Goal: Check status: Check status

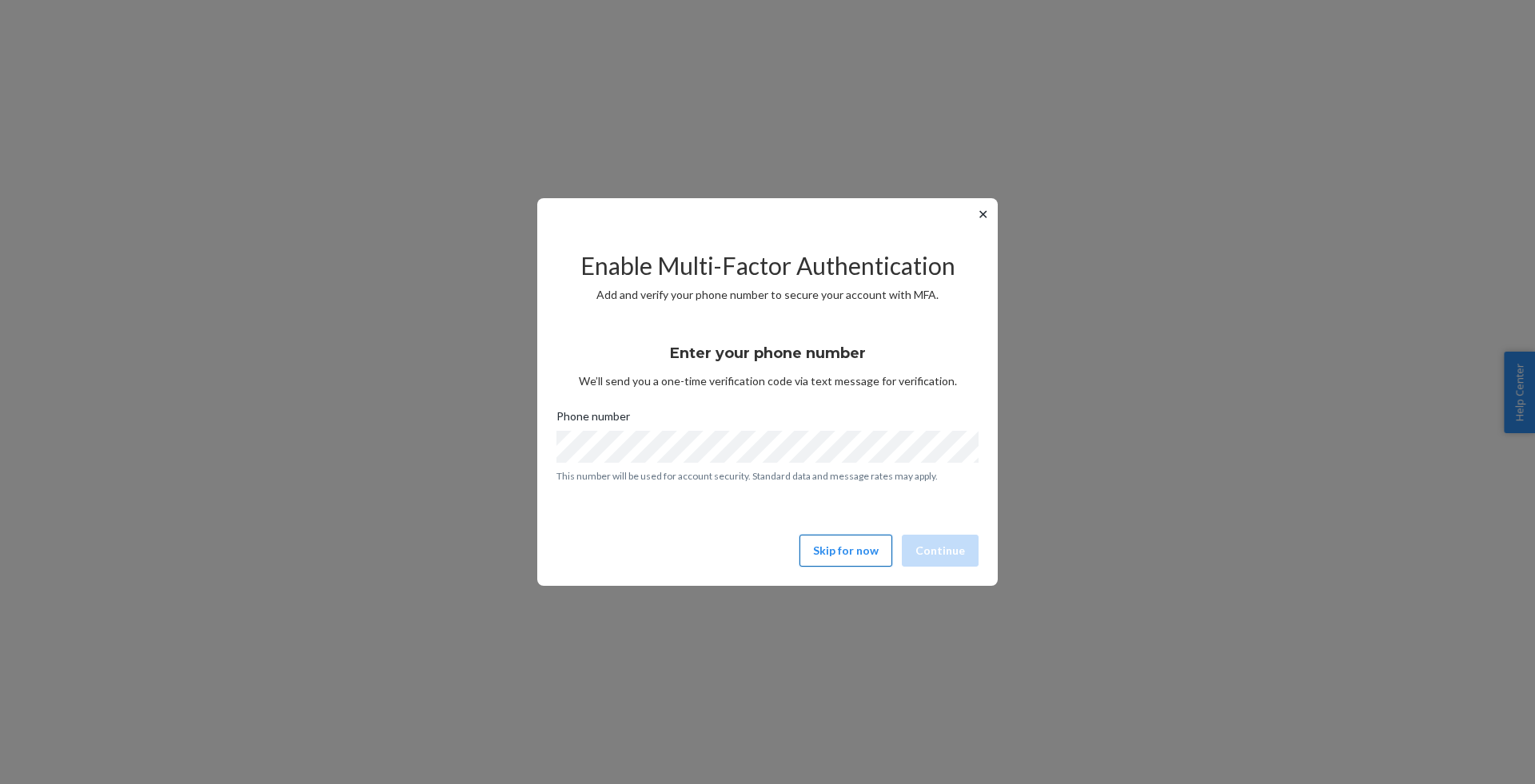
click at [861, 555] on button "Skip for now" at bounding box center [845, 551] width 93 height 32
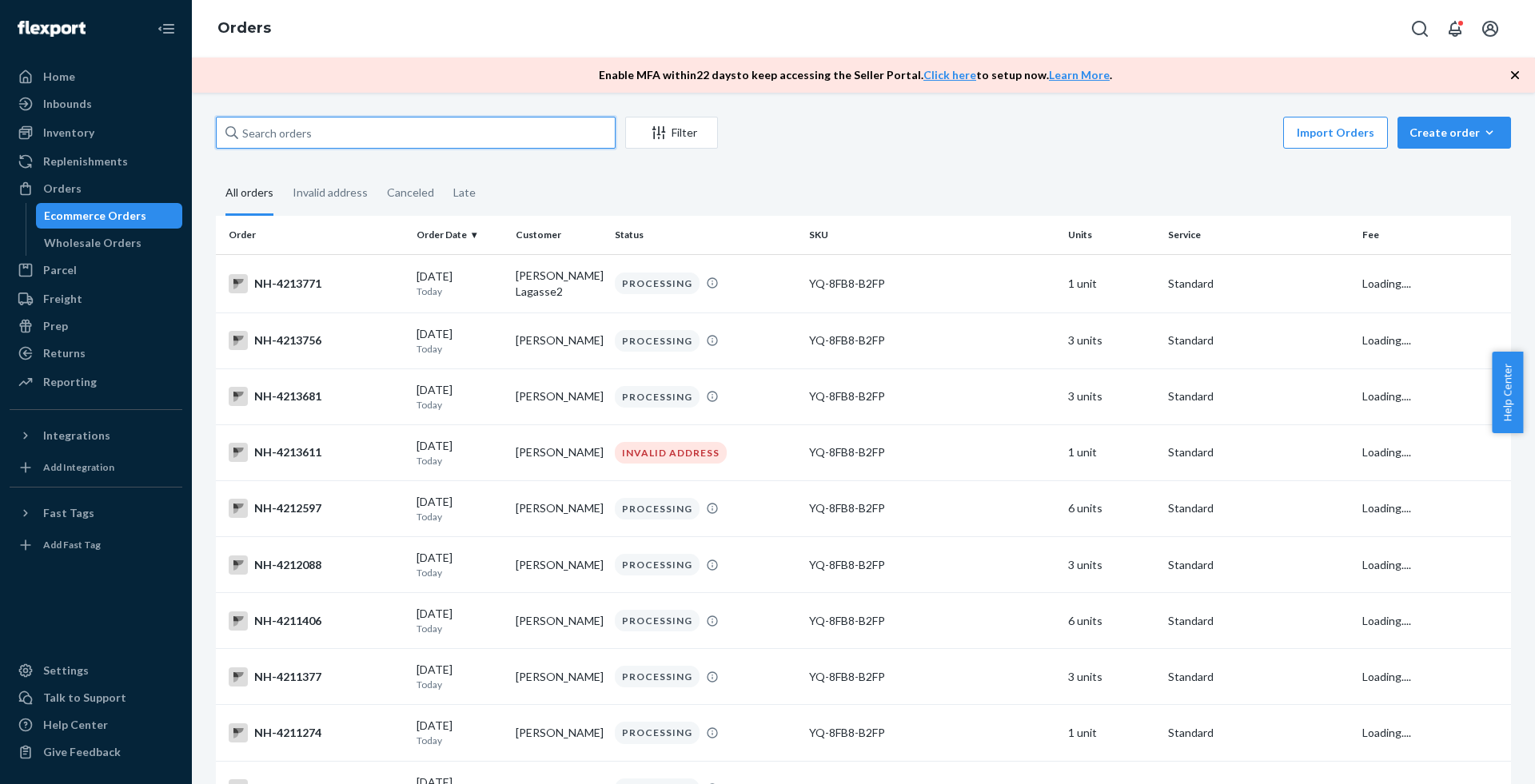
click at [313, 146] on input "text" at bounding box center [416, 133] width 400 height 32
paste input "4179431"
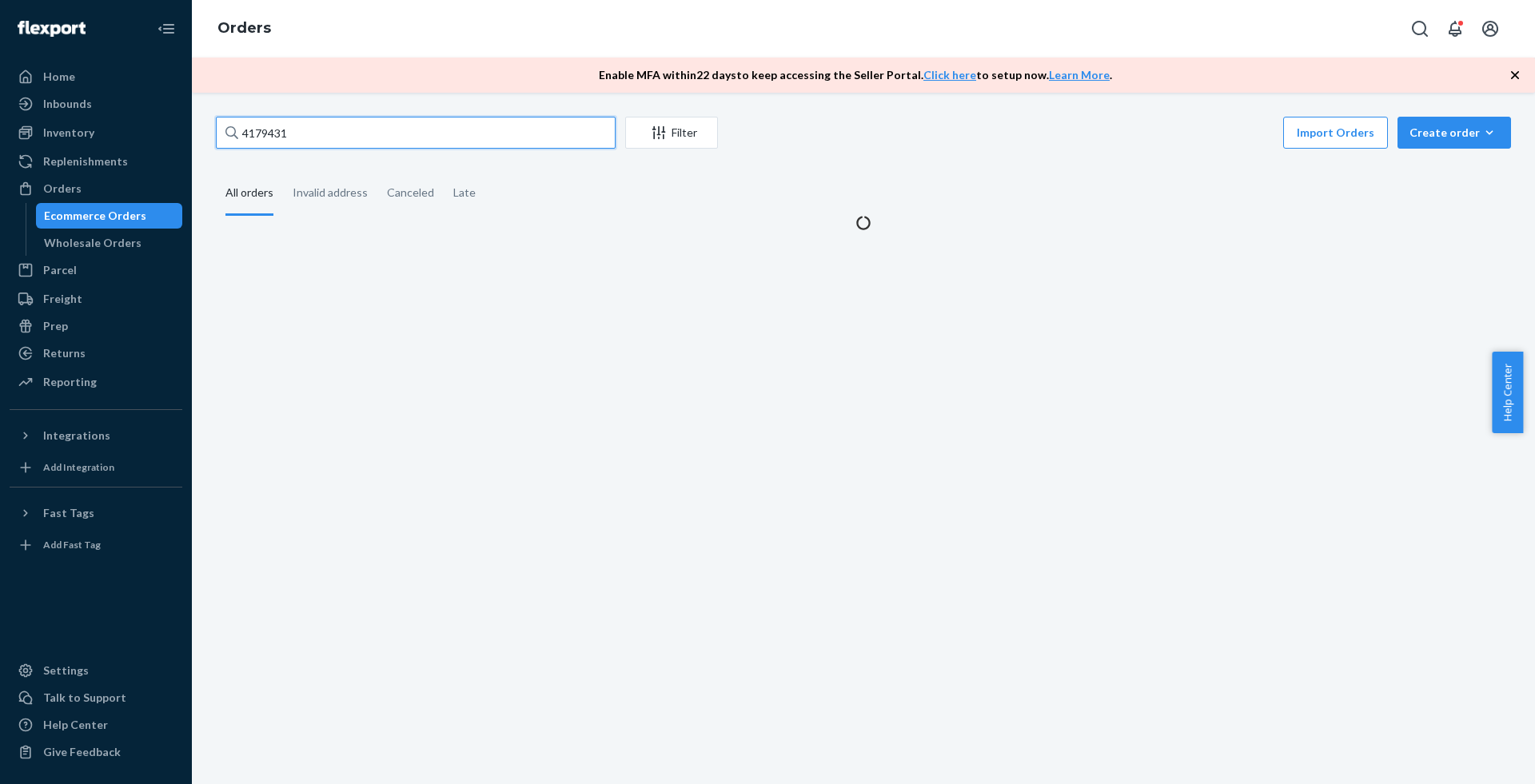
type input "4179431"
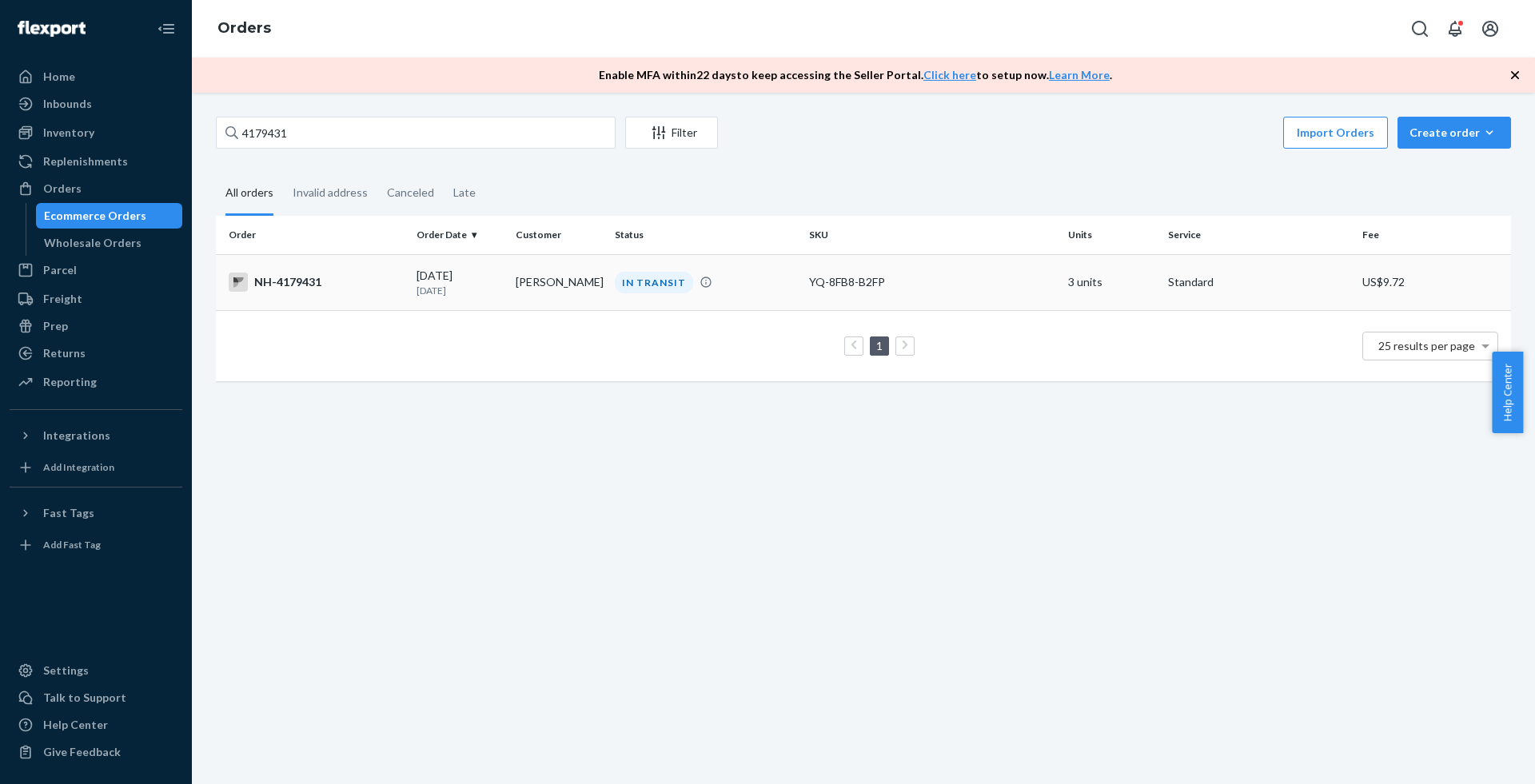
click at [406, 284] on td "NH-4179431" at bounding box center [313, 282] width 194 height 56
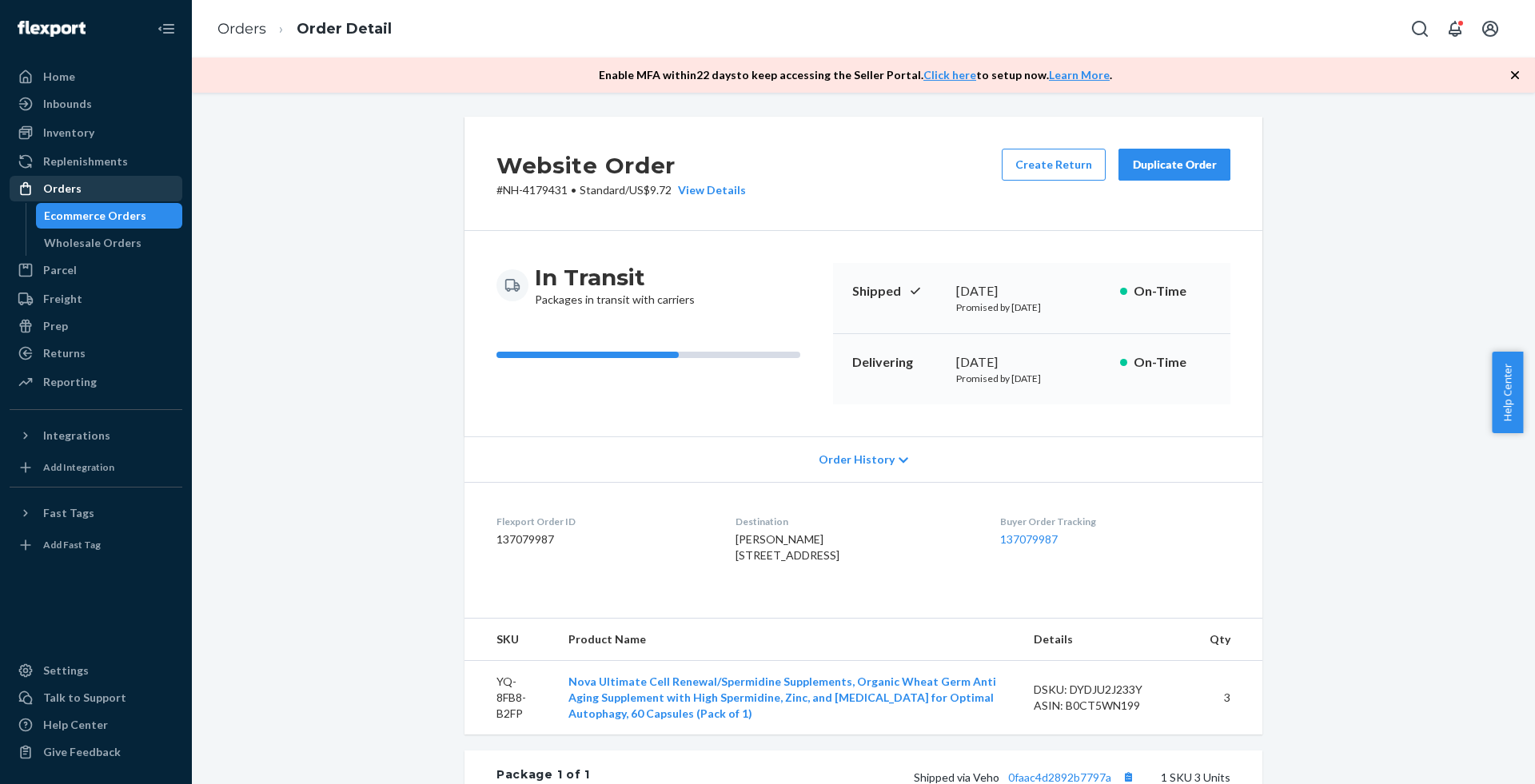
click at [123, 198] on div "Orders" at bounding box center [95, 188] width 170 height 23
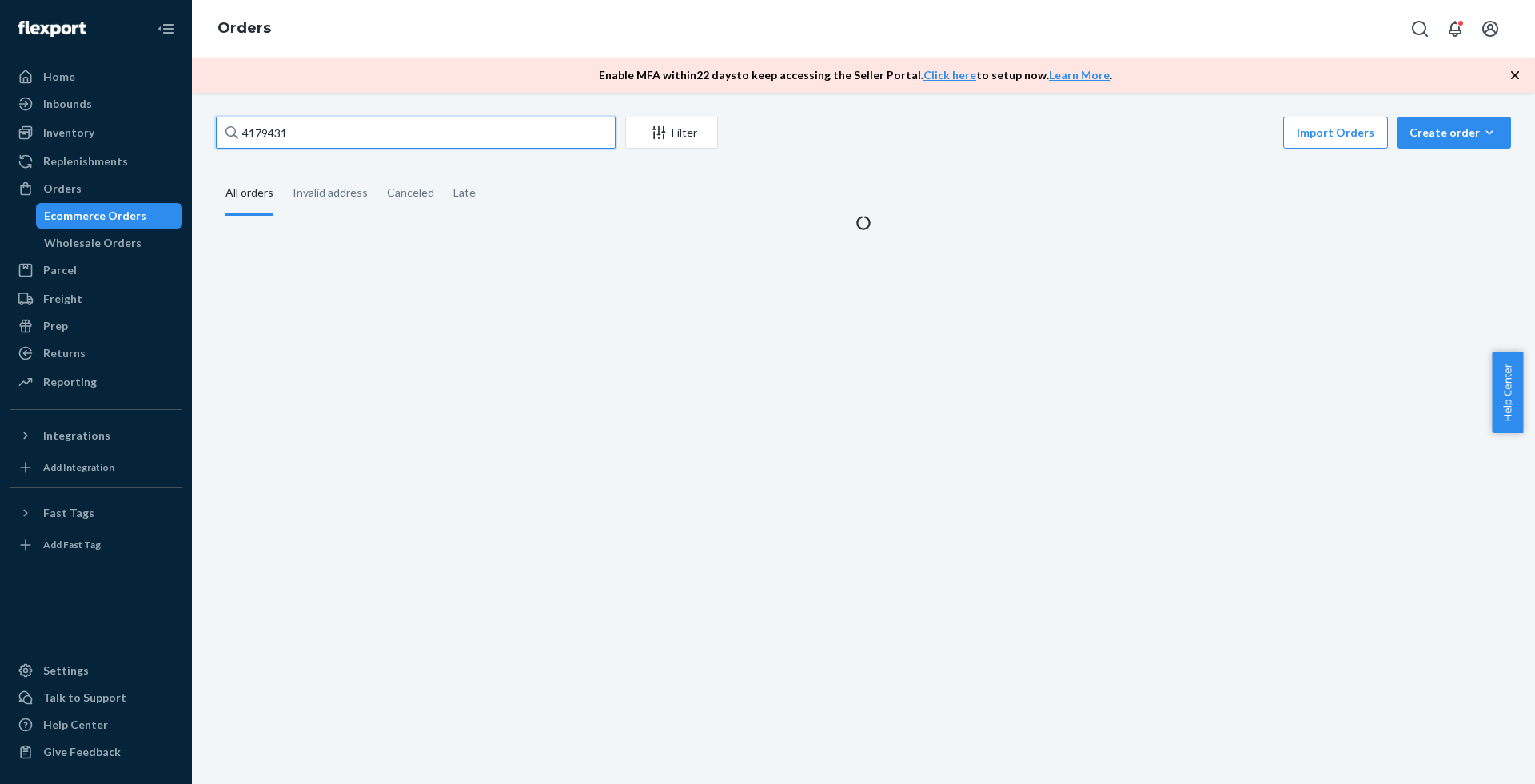
click at [361, 141] on input "4179431" at bounding box center [416, 133] width 400 height 32
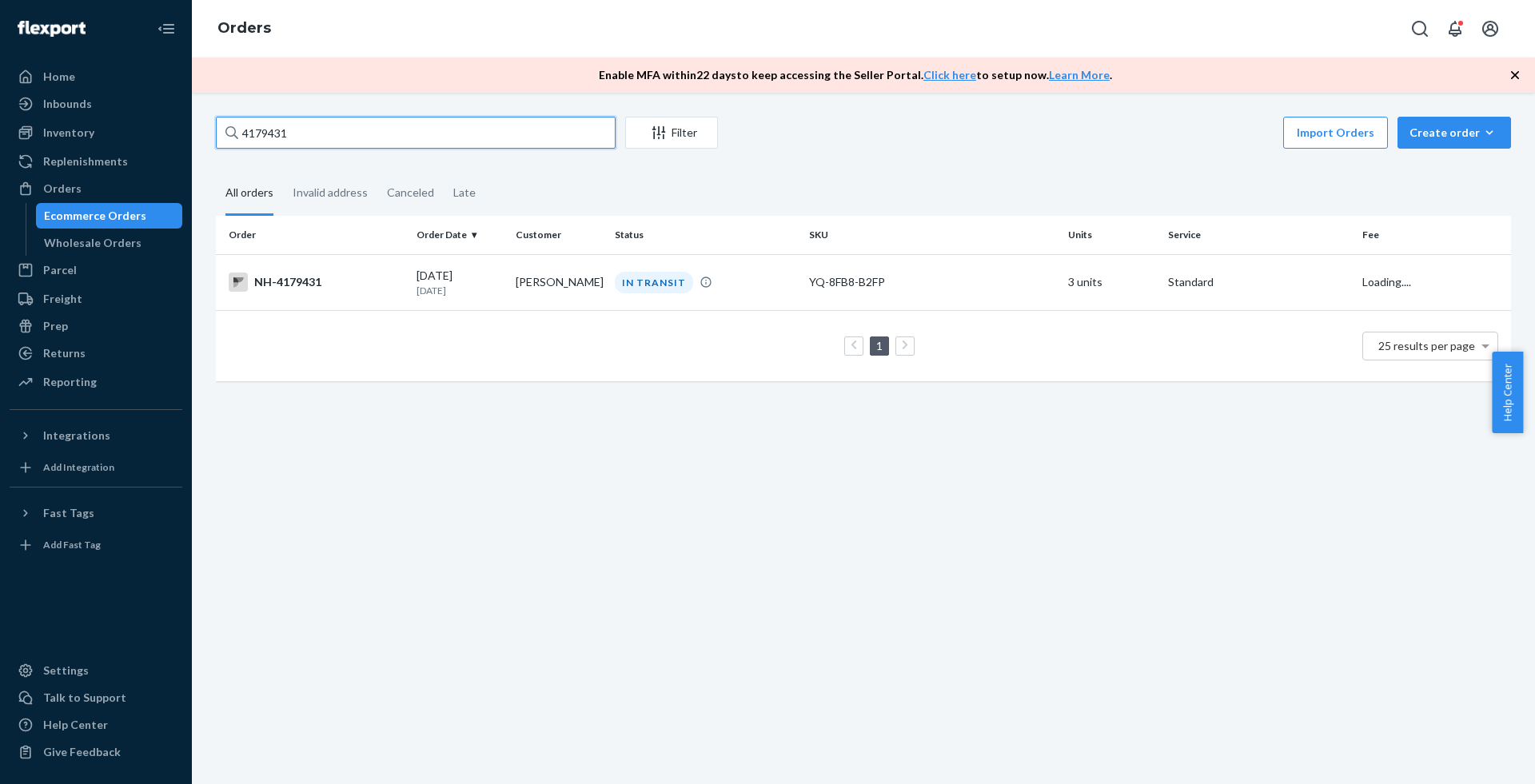
paste input "31480"
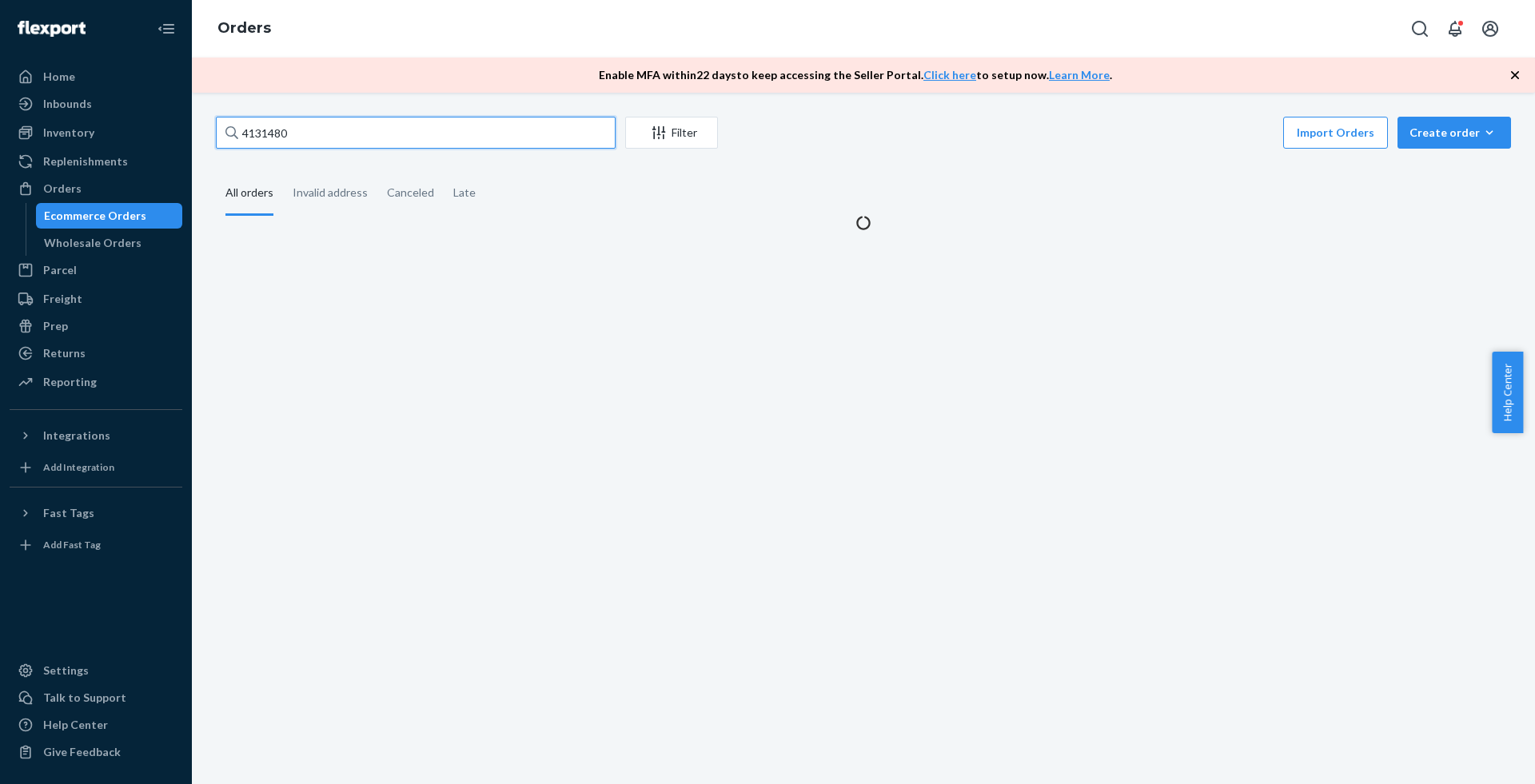
type input "4131480"
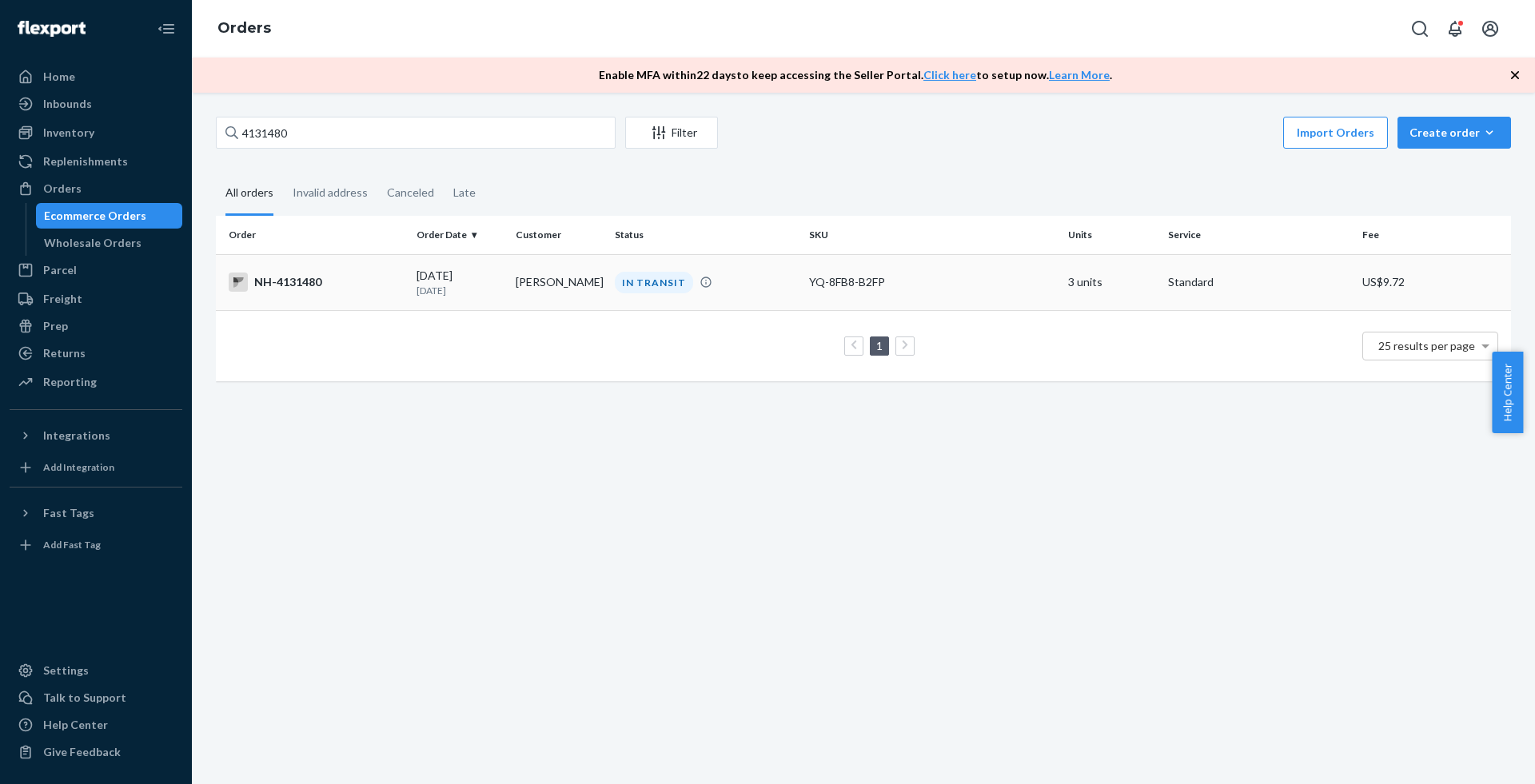
click at [334, 298] on td "NH-4131480" at bounding box center [313, 282] width 194 height 56
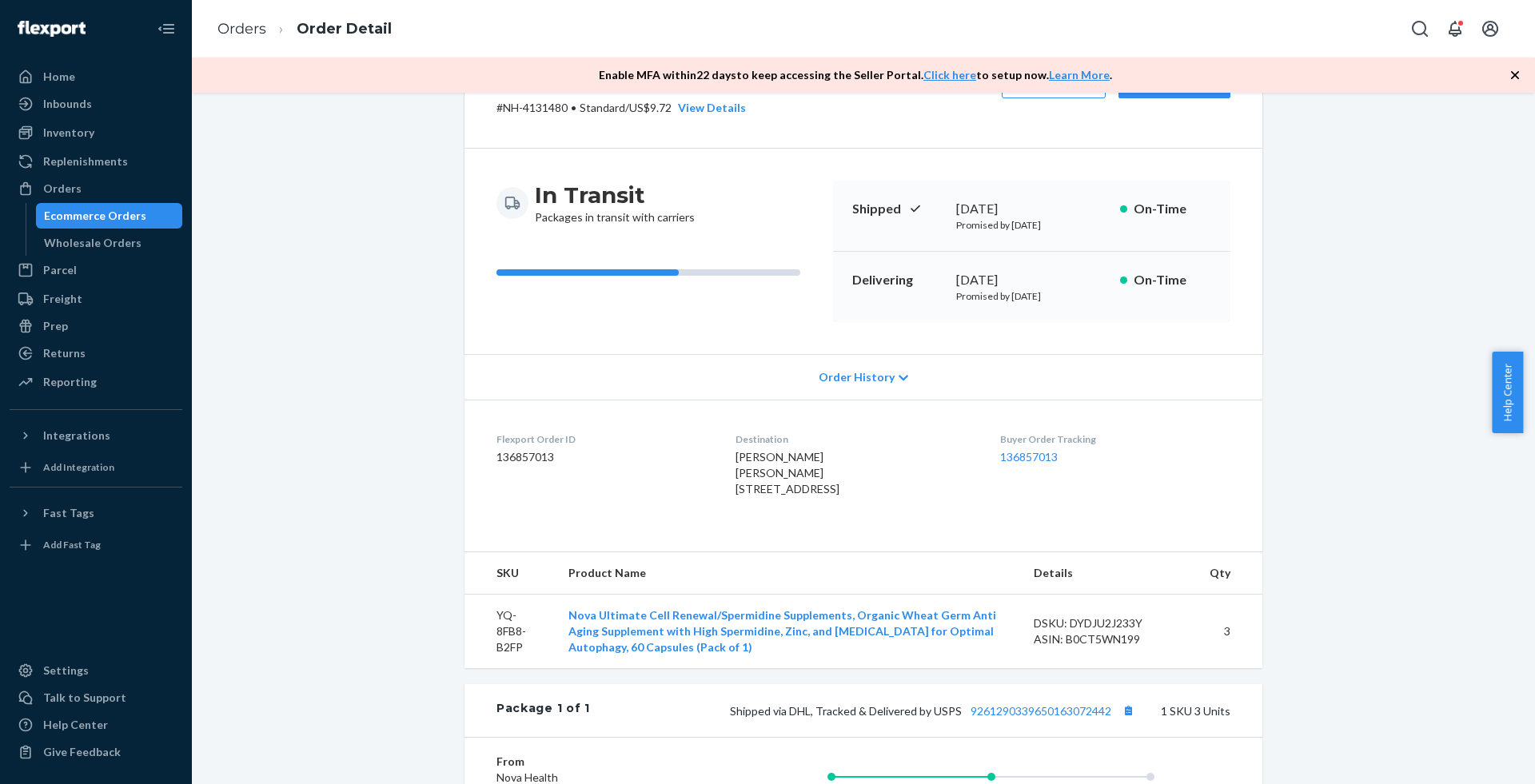
scroll to position [281, 0]
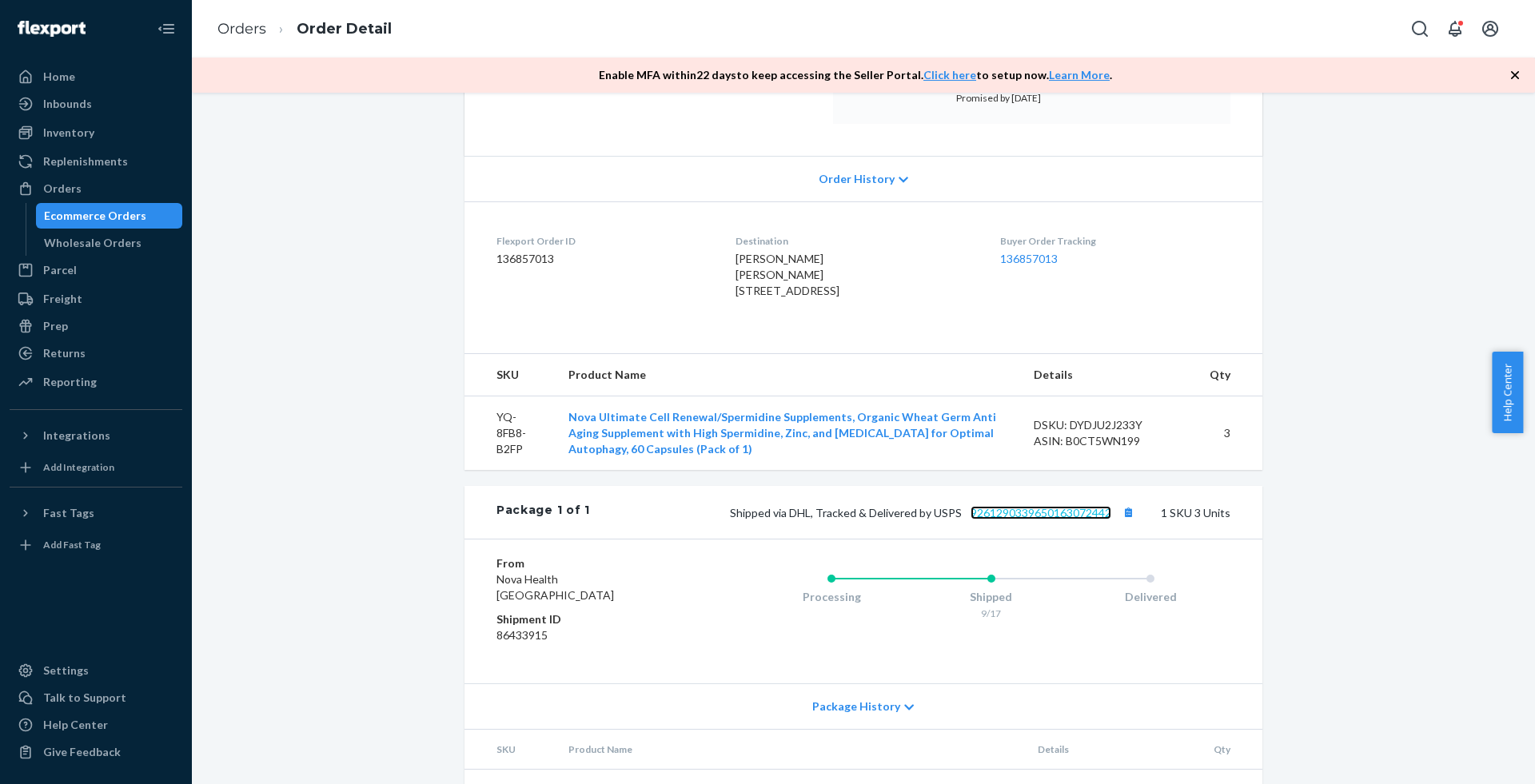
click at [998, 520] on link "9261290339650163072442" at bounding box center [1041, 512] width 140 height 13
click at [82, 198] on div "Orders" at bounding box center [95, 188] width 170 height 23
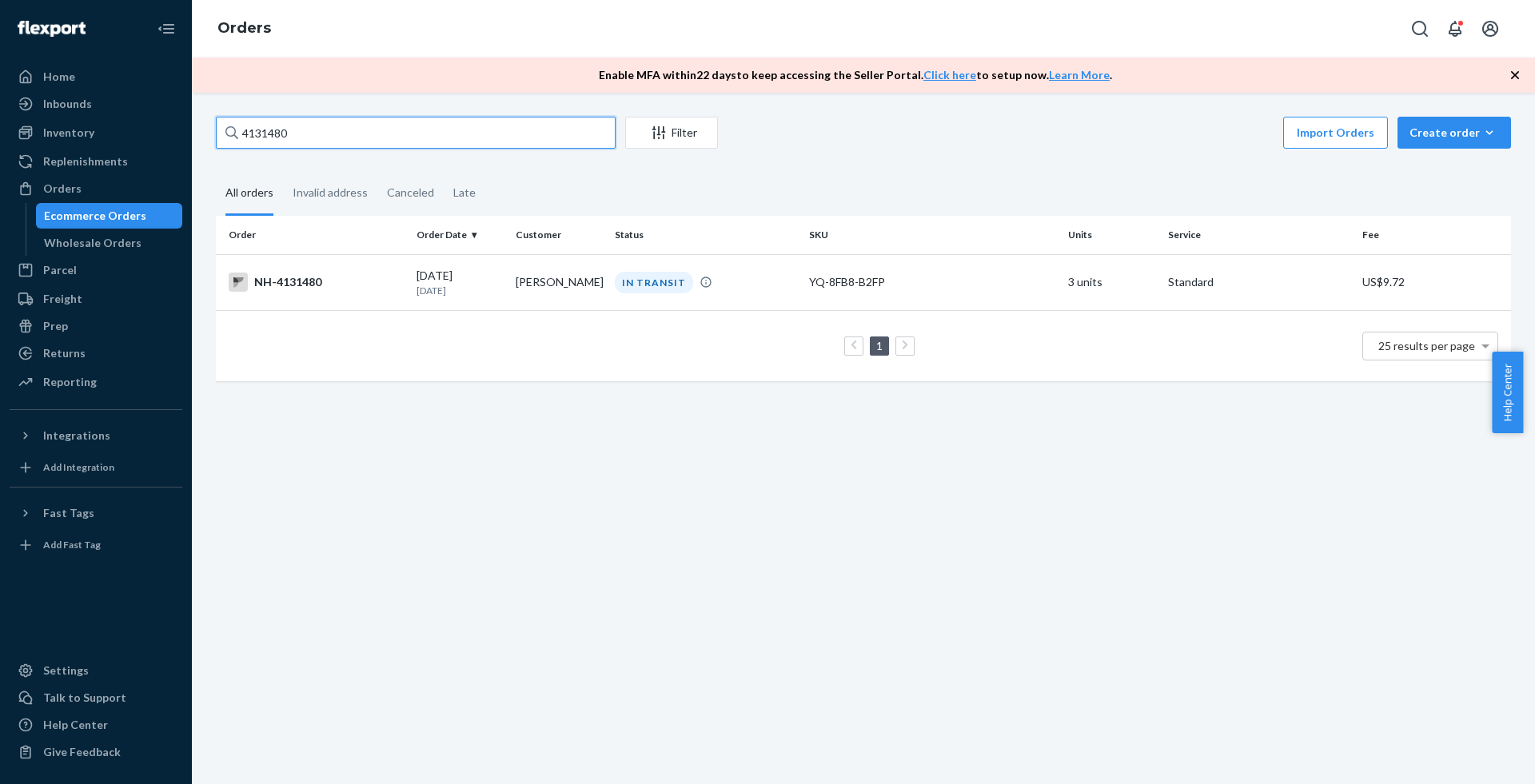
click at [326, 140] on input "4131480" at bounding box center [416, 133] width 400 height 32
paste input "032371"
type input "4032371"
click at [482, 288] on p "[DATE]" at bounding box center [459, 290] width 86 height 13
